Goal: Information Seeking & Learning: Find specific fact

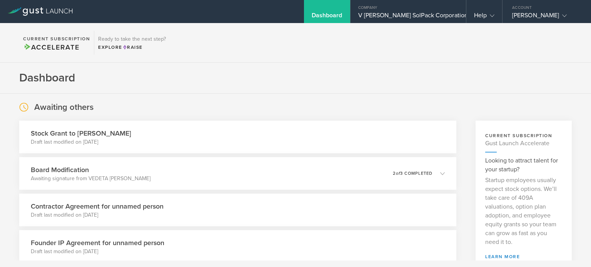
click at [332, 10] on div "Dashboard" at bounding box center [327, 11] width 46 height 23
click at [417, 12] on div "V [PERSON_NAME] SolPack Corporation" at bounding box center [408, 18] width 100 height 12
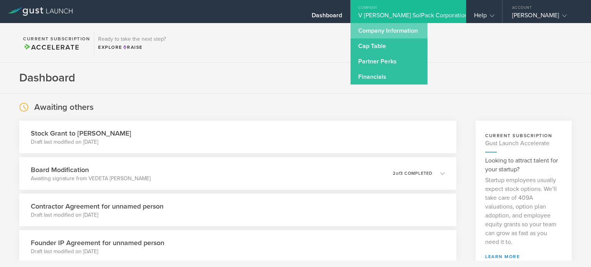
click at [403, 27] on link "Company Information" at bounding box center [388, 30] width 77 height 15
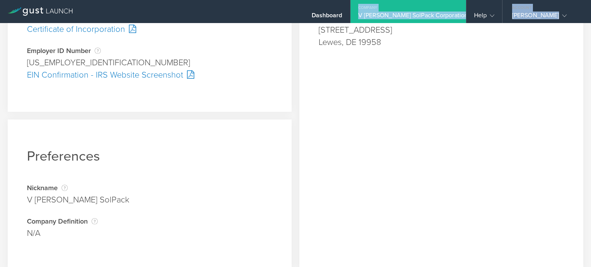
scroll to position [244, 0]
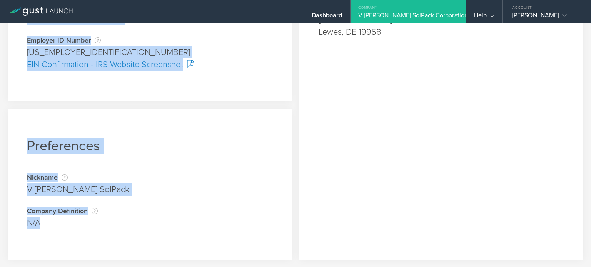
drag, startPoint x: 22, startPoint y: 28, endPoint x: 159, endPoint y: 231, distance: 245.1
click at [159, 231] on div "Company Information Responsible Party The name of the party responsible for fil…" at bounding box center [150, 23] width 292 height 481
copy div "Company Information Responsible Party The name of the party responsible for fil…"
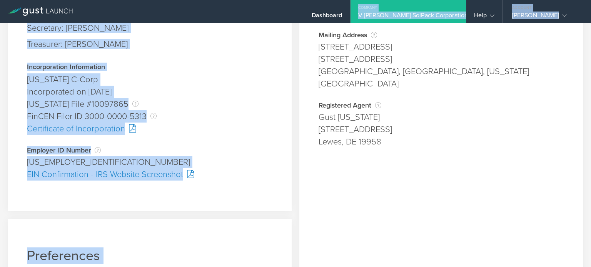
scroll to position [175, 0]
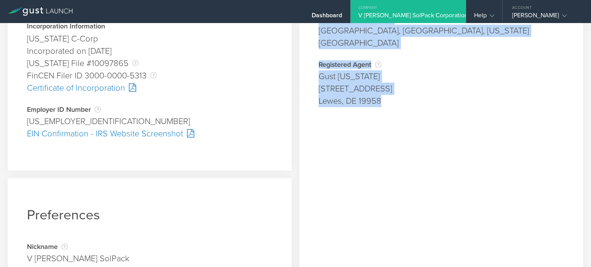
drag, startPoint x: 312, startPoint y: 67, endPoint x: 447, endPoint y: 100, distance: 138.1
click at [447, 100] on div "Company Address Physical Address [STREET_ADDRESS][US_STATE][US_STATE] Address i…" at bounding box center [441, 92] width 284 height 473
copy div "Company Address Physical Address [STREET_ADDRESS][US_STATE][US_STATE] Address i…"
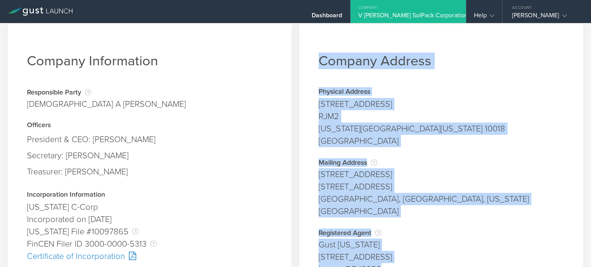
scroll to position [0, 0]
